Goal: Transaction & Acquisition: Purchase product/service

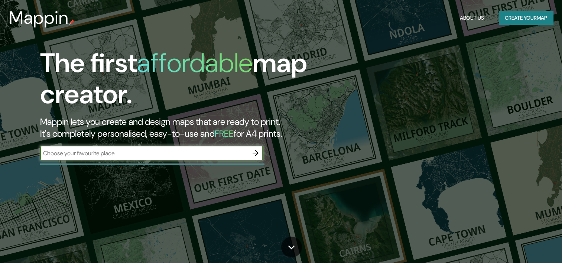
click at [167, 152] on input "text" at bounding box center [144, 153] width 208 height 9
type input "ujarras cartago"
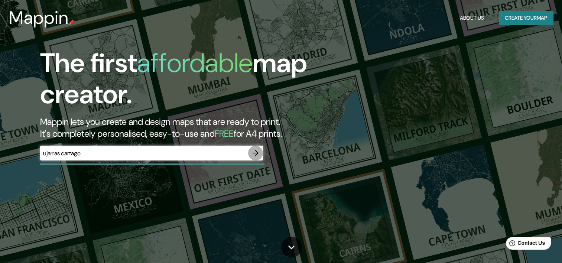
click at [253, 152] on icon "button" at bounding box center [255, 153] width 9 height 9
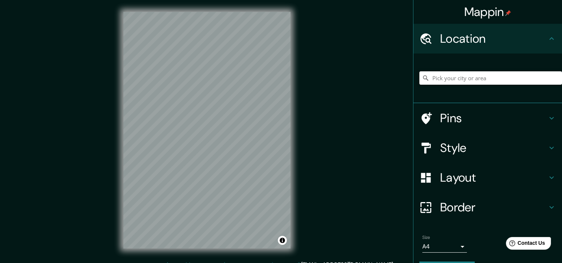
click at [463, 81] on input "Pick your city or area" at bounding box center [490, 77] width 143 height 13
click at [473, 79] on input "Pick your city or area" at bounding box center [490, 77] width 143 height 13
click at [449, 35] on h4 "Location" at bounding box center [493, 38] width 107 height 15
click at [420, 39] on icon at bounding box center [425, 38] width 11 height 11
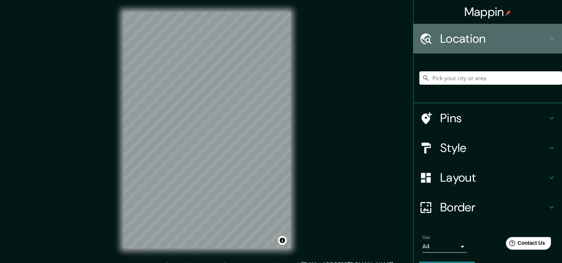
click at [547, 40] on icon at bounding box center [551, 38] width 9 height 9
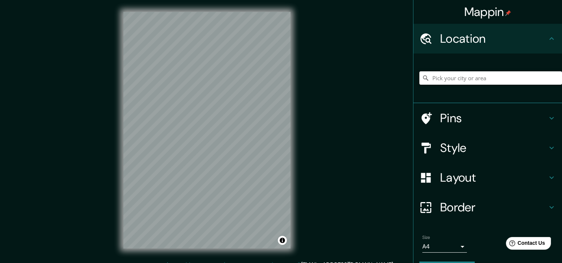
click at [479, 76] on input "Pick your city or area" at bounding box center [490, 77] width 143 height 13
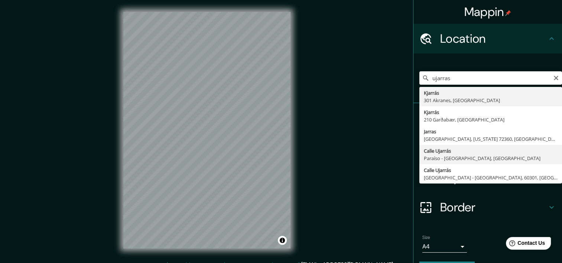
type input "[GEOGRAPHIC_DATA], [GEOGRAPHIC_DATA] - [GEOGRAPHIC_DATA], [GEOGRAPHIC_DATA]"
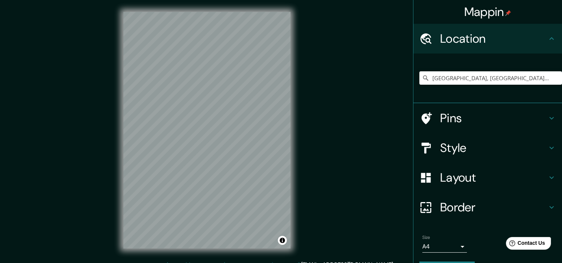
click at [450, 149] on h4 "Style" at bounding box center [493, 147] width 107 height 15
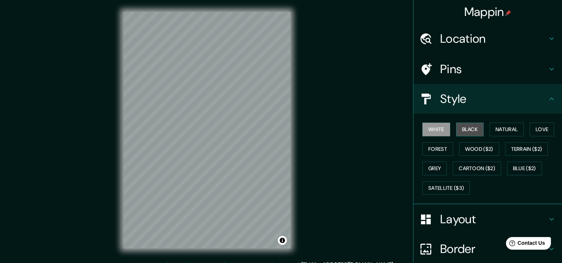
click at [460, 128] on button "Black" at bounding box center [470, 130] width 28 height 14
click at [435, 165] on button "Grey" at bounding box center [434, 169] width 25 height 14
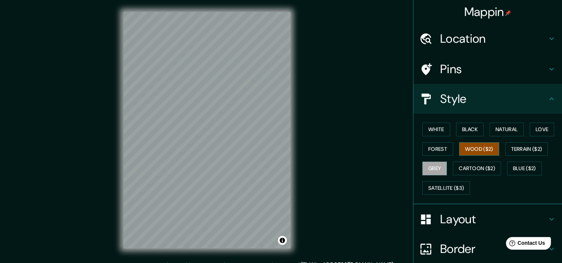
click at [481, 147] on button "Wood ($2)" at bounding box center [479, 149] width 40 height 14
click at [471, 166] on button "Cartoon ($2)" at bounding box center [477, 169] width 48 height 14
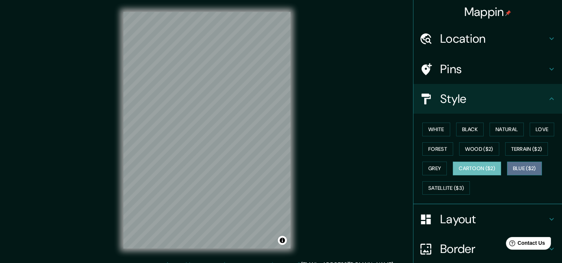
click at [525, 163] on button "Blue ($2)" at bounding box center [524, 169] width 35 height 14
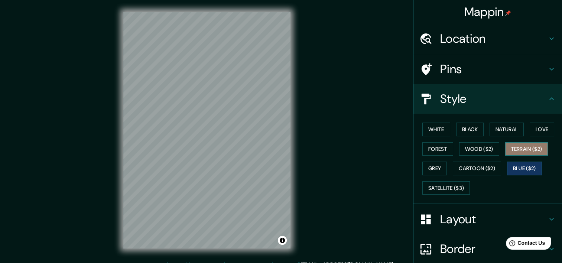
click at [519, 146] on button "Terrain ($2)" at bounding box center [526, 149] width 43 height 14
click at [524, 167] on button "Blue ($2)" at bounding box center [524, 169] width 35 height 14
click at [521, 147] on button "Terrain ($2)" at bounding box center [526, 149] width 43 height 14
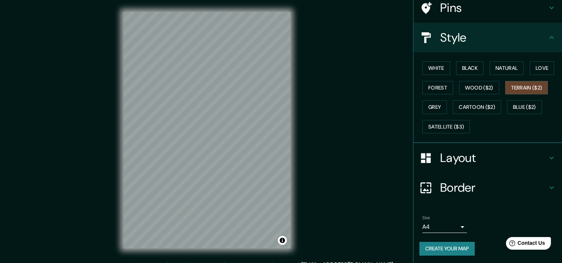
click at [459, 147] on div "Layout" at bounding box center [487, 158] width 149 height 30
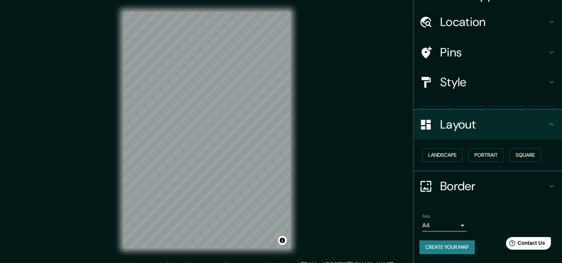
scroll to position [3, 0]
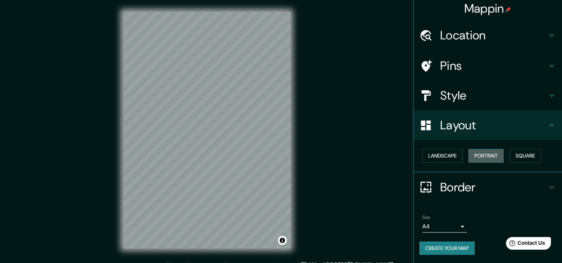
click at [487, 152] on button "Portrait" at bounding box center [485, 156] width 35 height 14
click at [434, 153] on button "Landscape" at bounding box center [442, 156] width 40 height 14
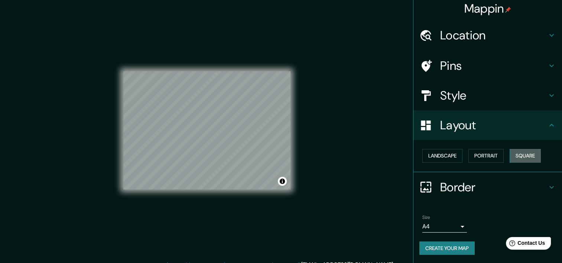
click at [522, 156] on button "Square" at bounding box center [524, 156] width 31 height 14
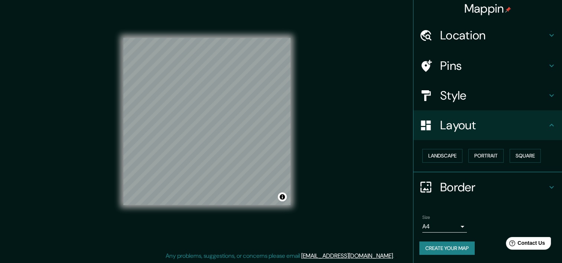
scroll to position [9, 0]
